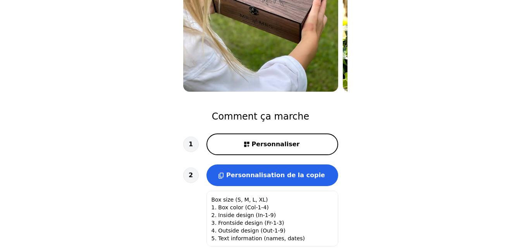
scroll to position [233, 0]
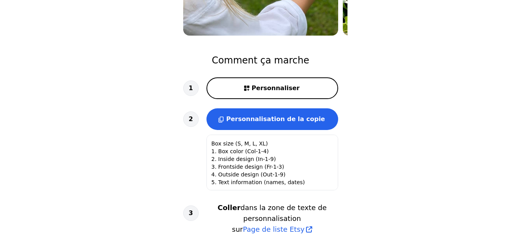
click at [257, 78] on button "Personnaliser" at bounding box center [273, 89] width 132 height 22
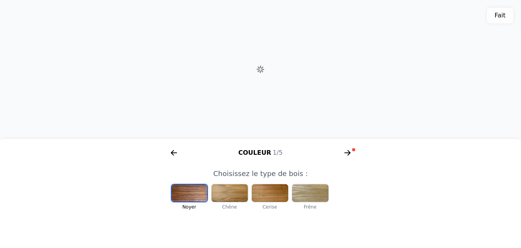
scroll to position [0, 160]
click at [345, 153] on icon "flèche droite courte" at bounding box center [348, 153] width 6 height 1
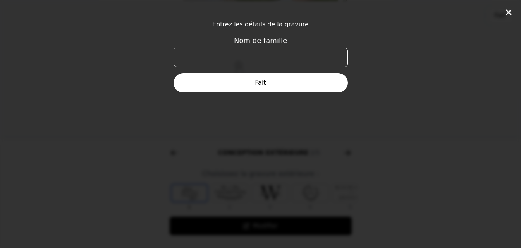
scroll to position [0, 298]
click at [509, 14] on icon at bounding box center [508, 12] width 9 height 9
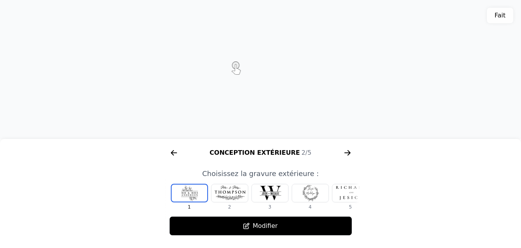
click at [171, 152] on icon "flèche droite courte" at bounding box center [174, 153] width 12 height 12
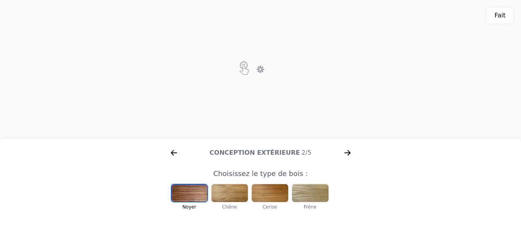
scroll to position [0, 99]
click at [187, 194] on div at bounding box center [190, 193] width 36 height 17
click at [257, 77] on div "Modèle 3D. Déplacez-vous avec la souris, le toucher ou les touches fléchées." at bounding box center [260, 69] width 521 height 139
click at [263, 80] on div "Modèle 3D. Déplacez-vous avec la souris, le toucher ou les touches fléchées." at bounding box center [260, 69] width 521 height 139
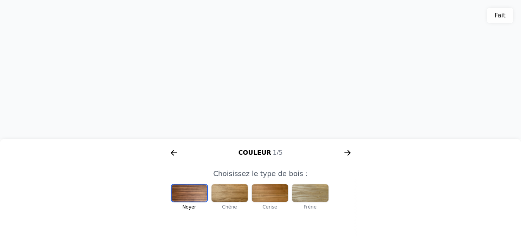
click at [254, 43] on div "Modèle 3D. Déplacez-vous avec la souris, le toucher ou les touches fléchées." at bounding box center [260, 69] width 521 height 139
click at [500, 18] on font "Fait" at bounding box center [500, 15] width 11 height 7
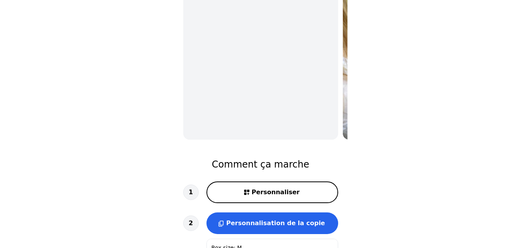
scroll to position [126, 0]
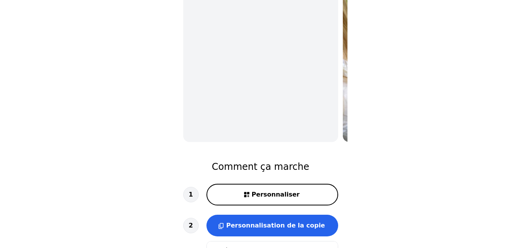
click at [258, 191] on font "Personnaliser" at bounding box center [276, 194] width 48 height 7
type textarea "Box size (S, M, L, XL) 1. Box color (Col-1-4) 2. Inside design (In-1-9) 3. Fron…"
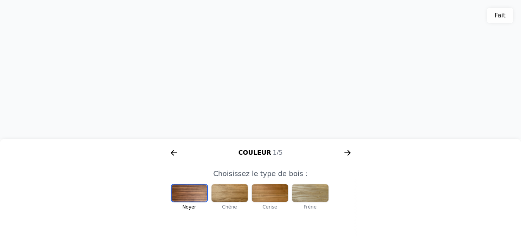
click at [347, 153] on icon "flèche droite courte" at bounding box center [348, 153] width 6 height 1
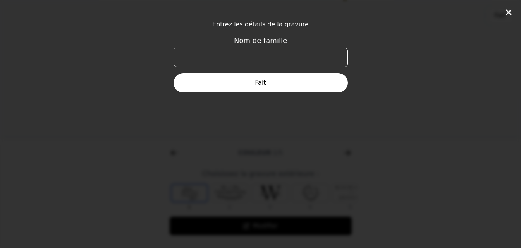
scroll to position [0, 298]
click at [246, 56] on input "Nom de famille" at bounding box center [261, 57] width 174 height 19
type input "[PERSON_NAME]"
click button "Fait" at bounding box center [261, 82] width 174 height 19
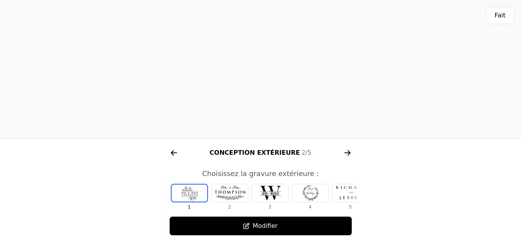
click at [259, 229] on font "Modifier" at bounding box center [265, 225] width 25 height 7
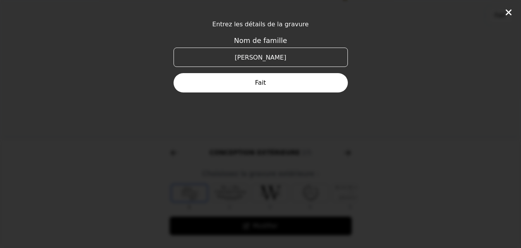
click at [281, 56] on input "[PERSON_NAME]" at bounding box center [261, 57] width 174 height 19
type input "[PERSON_NAME] & [PERSON_NAME]"
click at [276, 84] on button "Fait" at bounding box center [261, 82] width 174 height 19
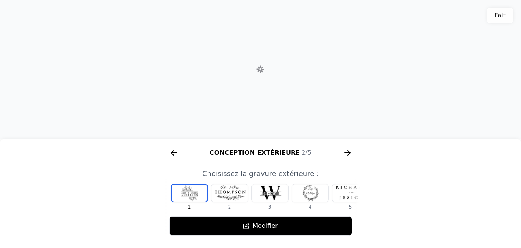
click at [347, 152] on icon "flèche droite courte" at bounding box center [347, 153] width 12 height 12
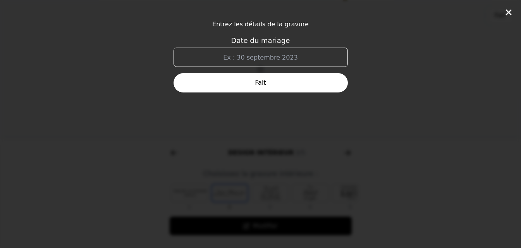
scroll to position [0, 496]
drag, startPoint x: 229, startPoint y: 58, endPoint x: 303, endPoint y: 58, distance: 74.4
click at [303, 58] on input "Date du mariage" at bounding box center [261, 57] width 174 height 19
type input "[DATE]"
click at [275, 96] on div "Entrez les détails de la gravure Date du mariage [DATE] Fait" at bounding box center [260, 124] width 521 height 248
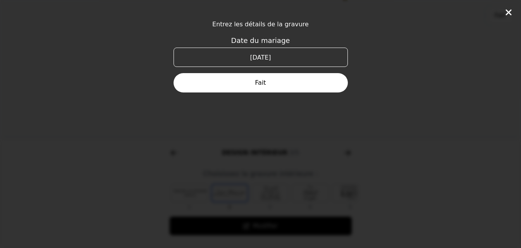
click at [271, 87] on button "Fait" at bounding box center [261, 82] width 174 height 19
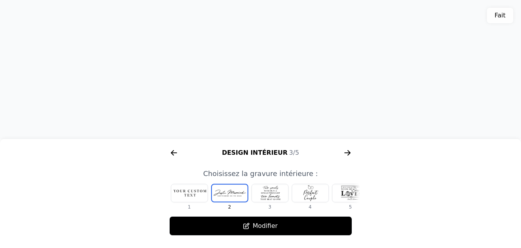
click at [172, 152] on icon "flèche droite courte" at bounding box center [174, 153] width 12 height 12
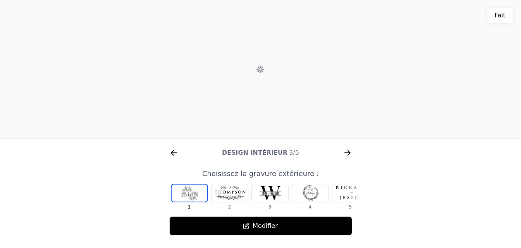
scroll to position [0, 298]
click at [347, 152] on icon "flèche droite courte" at bounding box center [347, 153] width 12 height 12
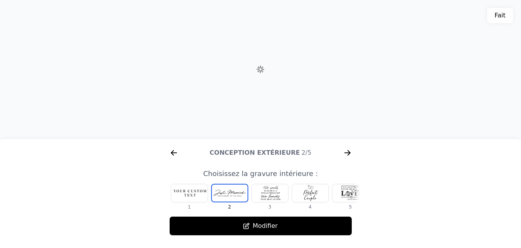
scroll to position [0, 496]
click at [348, 152] on icon "flèche droite courte" at bounding box center [347, 153] width 12 height 12
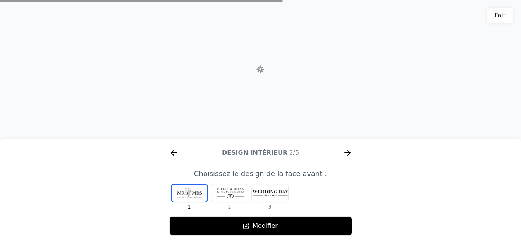
scroll to position [0, 694]
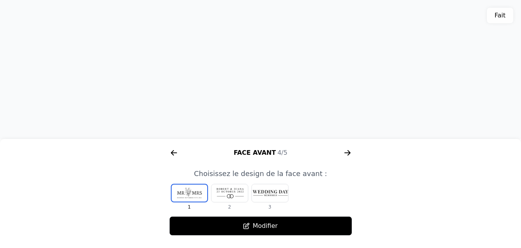
click at [224, 194] on div at bounding box center [230, 193] width 36 height 18
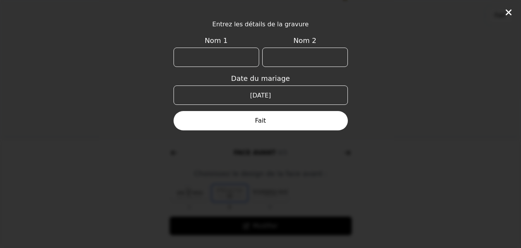
click at [211, 55] on input "Nom 1" at bounding box center [217, 57] width 86 height 19
type input "[PERSON_NAME]"
click at [277, 53] on input "Nom 2" at bounding box center [305, 57] width 86 height 19
type input "[PERSON_NAME]"
click at [263, 122] on div at bounding box center [262, 122] width 2 height 2
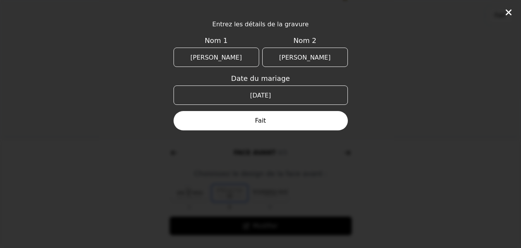
click at [263, 126] on div at bounding box center [262, 126] width 2 height 2
click at [264, 129] on button "Fait" at bounding box center [261, 120] width 174 height 19
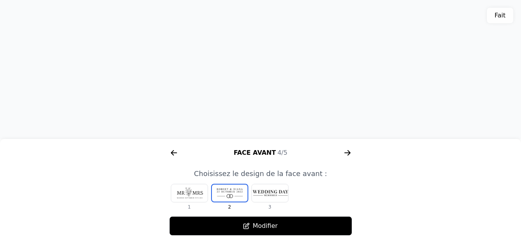
click at [348, 151] on icon "flèche droite courte" at bounding box center [348, 152] width 3 height 5
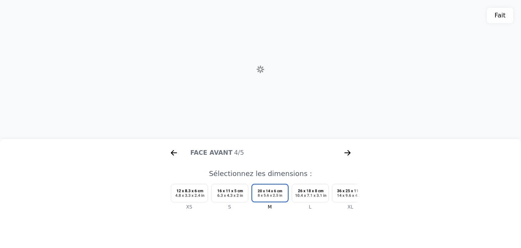
scroll to position [0, 893]
click at [314, 195] on div at bounding box center [310, 193] width 36 height 18
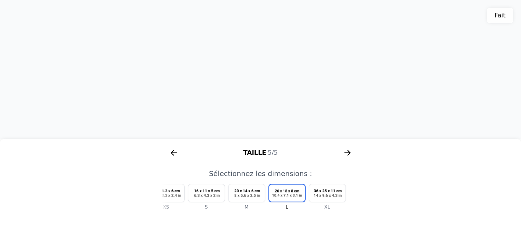
click at [348, 153] on icon "flèche droite courte" at bounding box center [348, 153] width 6 height 1
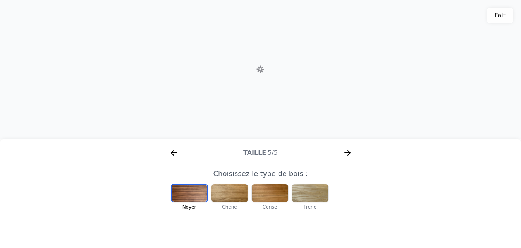
scroll to position [0, 99]
click at [501, 16] on font "Fait" at bounding box center [500, 15] width 11 height 7
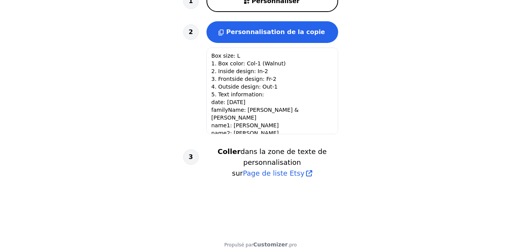
scroll to position [203, 0]
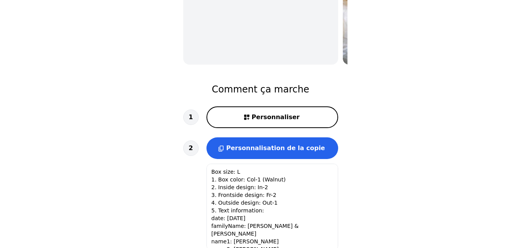
click at [257, 114] on font "Personnaliser" at bounding box center [276, 117] width 48 height 7
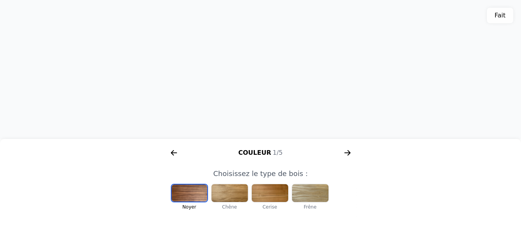
click at [188, 196] on div at bounding box center [190, 193] width 36 height 17
click at [503, 15] on font "Fait" at bounding box center [500, 15] width 11 height 7
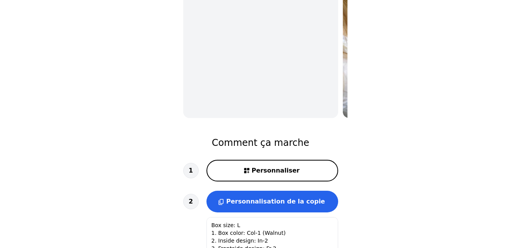
scroll to position [126, 0]
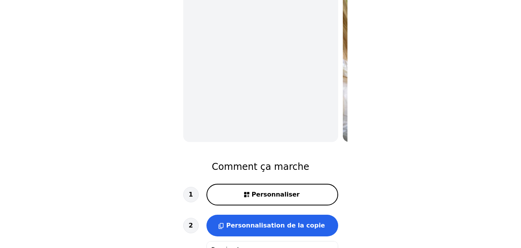
click at [346, 52] on img at bounding box center [420, 49] width 155 height 207
click at [265, 191] on font "Personnaliser" at bounding box center [276, 194] width 48 height 7
type textarea "Box size (S, M, L, XL) 1. Box color (Col-1-4) 2. Inside design (In-1-9) 3. Fron…"
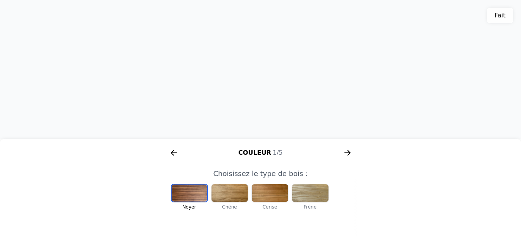
click at [196, 191] on div at bounding box center [190, 193] width 36 height 17
click at [346, 152] on icon "flèche droite courte" at bounding box center [347, 153] width 12 height 12
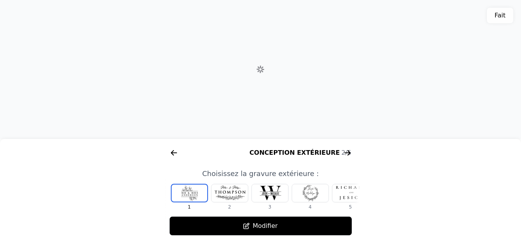
scroll to position [0, 298]
click at [281, 228] on button "Modifier" at bounding box center [260, 226] width 183 height 19
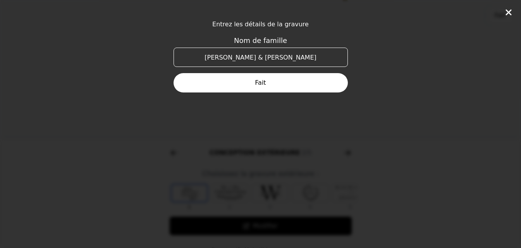
drag, startPoint x: 294, startPoint y: 59, endPoint x: 210, endPoint y: 61, distance: 84.1
click at [210, 61] on input "[PERSON_NAME] & [PERSON_NAME]" at bounding box center [261, 57] width 174 height 19
click at [261, 84] on font "Fait" at bounding box center [260, 82] width 11 height 7
click at [388, 163] on div "Entrez les détails de la gravure Nom de famille [PERSON_NAME]" at bounding box center [260, 124] width 521 height 248
click at [509, 13] on icon at bounding box center [509, 12] width 6 height 6
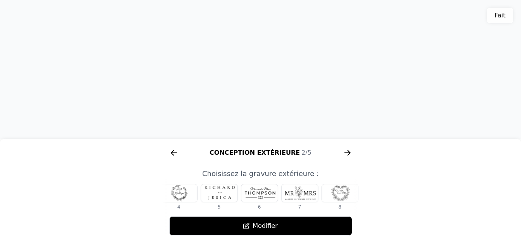
scroll to position [0, 144]
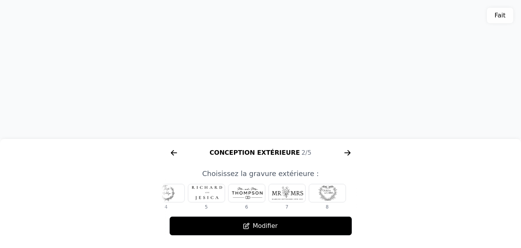
drag, startPoint x: 300, startPoint y: 192, endPoint x: 380, endPoint y: 193, distance: 80.6
click at [380, 193] on div "Couleur 1/5 Conception extérieure 2/5 Design intérieur 3/5 Face avant 4/5 Taill…" at bounding box center [260, 190] width 521 height 92
drag, startPoint x: 328, startPoint y: 194, endPoint x: 406, endPoint y: 193, distance: 77.5
click at [406, 193] on div "Couleur 1/5 Conception extérieure 2/5 Design intérieur 3/5 Face avant 4/5 Taill…" at bounding box center [260, 190] width 521 height 92
drag, startPoint x: 165, startPoint y: 192, endPoint x: 203, endPoint y: 192, distance: 38.4
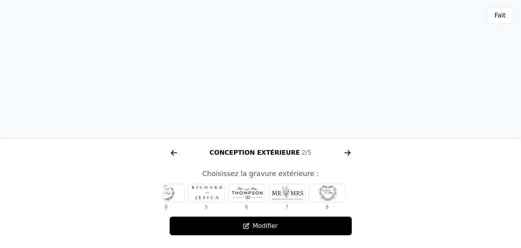
click at [203, 192] on div "1 2 3 4 5 6 7 8" at bounding box center [116, 197] width 198 height 26
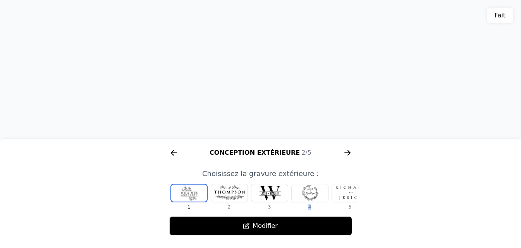
scroll to position [0, 0]
